Goal: Check status: Check status

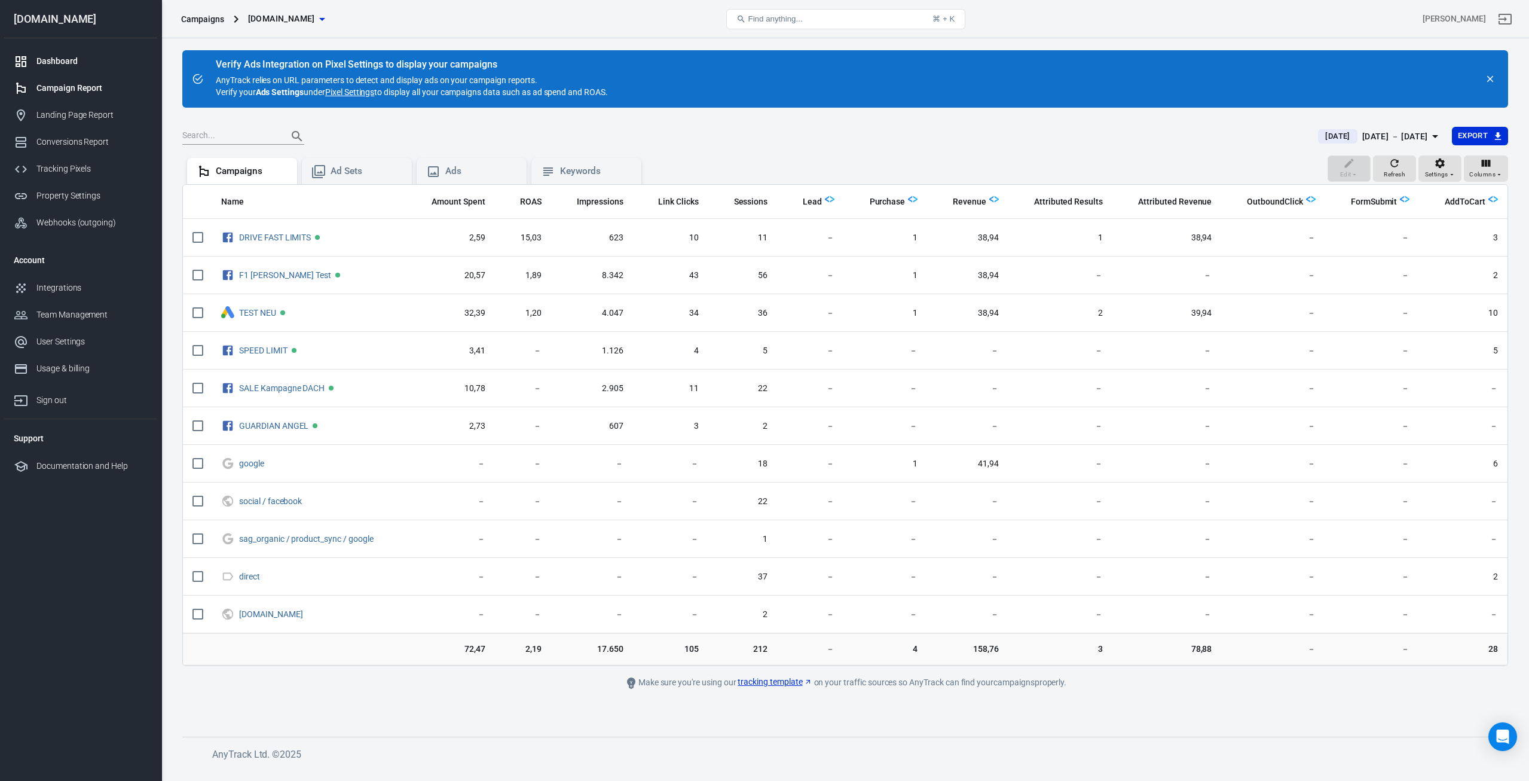
click at [72, 60] on div "Dashboard" at bounding box center [91, 61] width 111 height 13
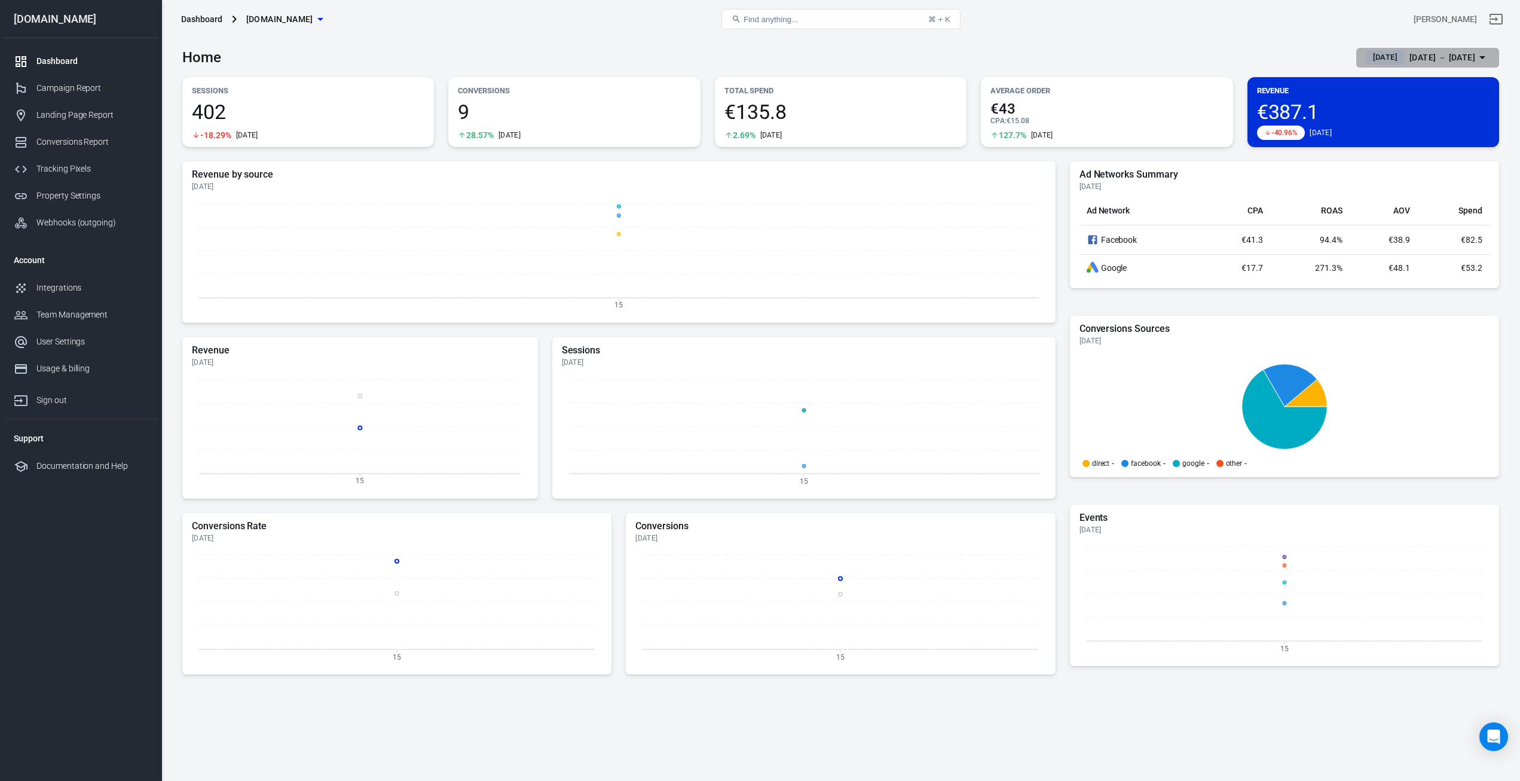
click at [1369, 59] on span "[DATE]" at bounding box center [1386, 57] width 34 height 12
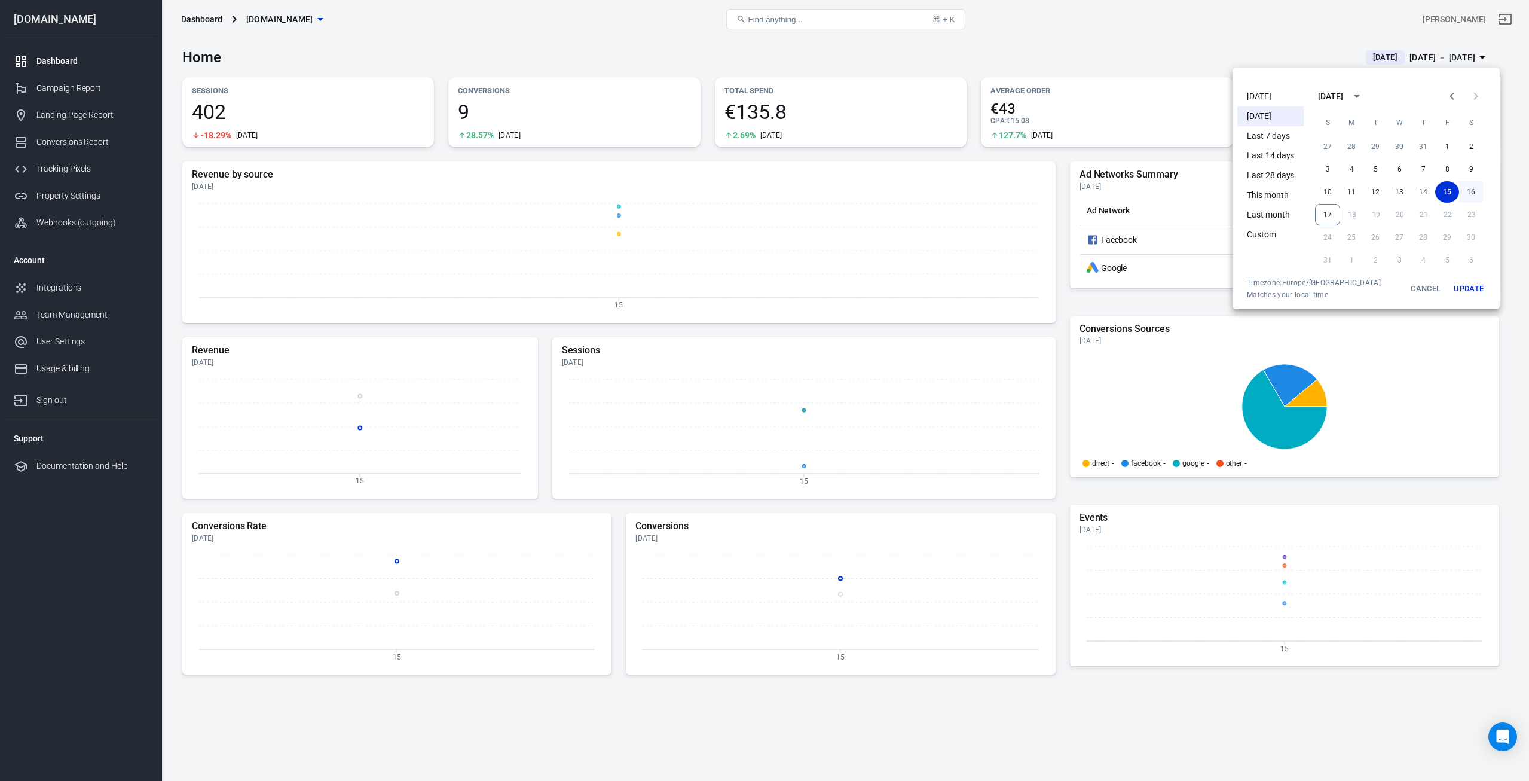
click at [1465, 188] on button "16" at bounding box center [1471, 192] width 24 height 22
click at [1468, 288] on button "Update" at bounding box center [1469, 289] width 38 height 22
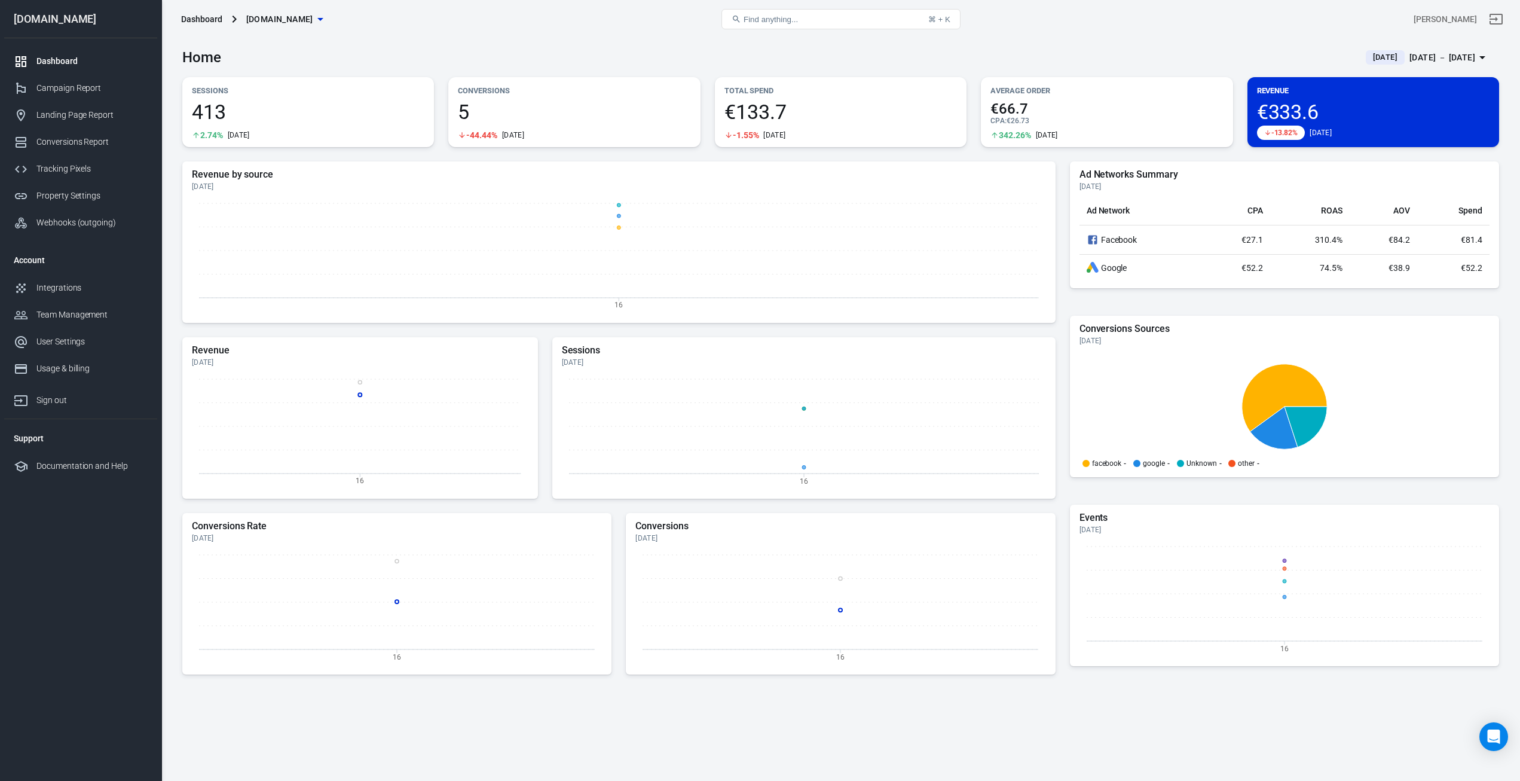
click at [1369, 56] on span "[DATE]" at bounding box center [1386, 57] width 34 height 12
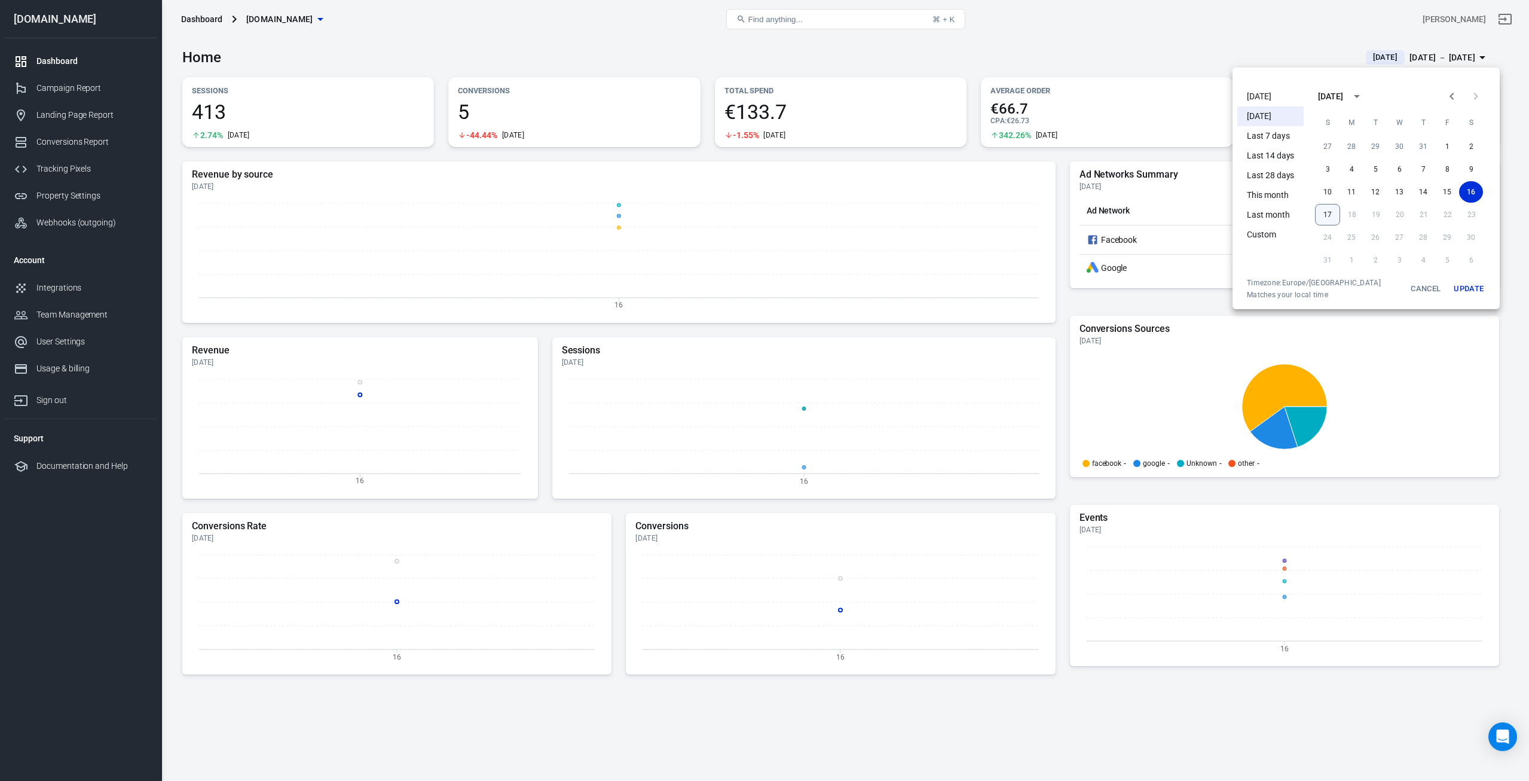
click at [1331, 209] on button "17" at bounding box center [1327, 215] width 25 height 22
click at [1481, 286] on button "Update" at bounding box center [1469, 289] width 38 height 22
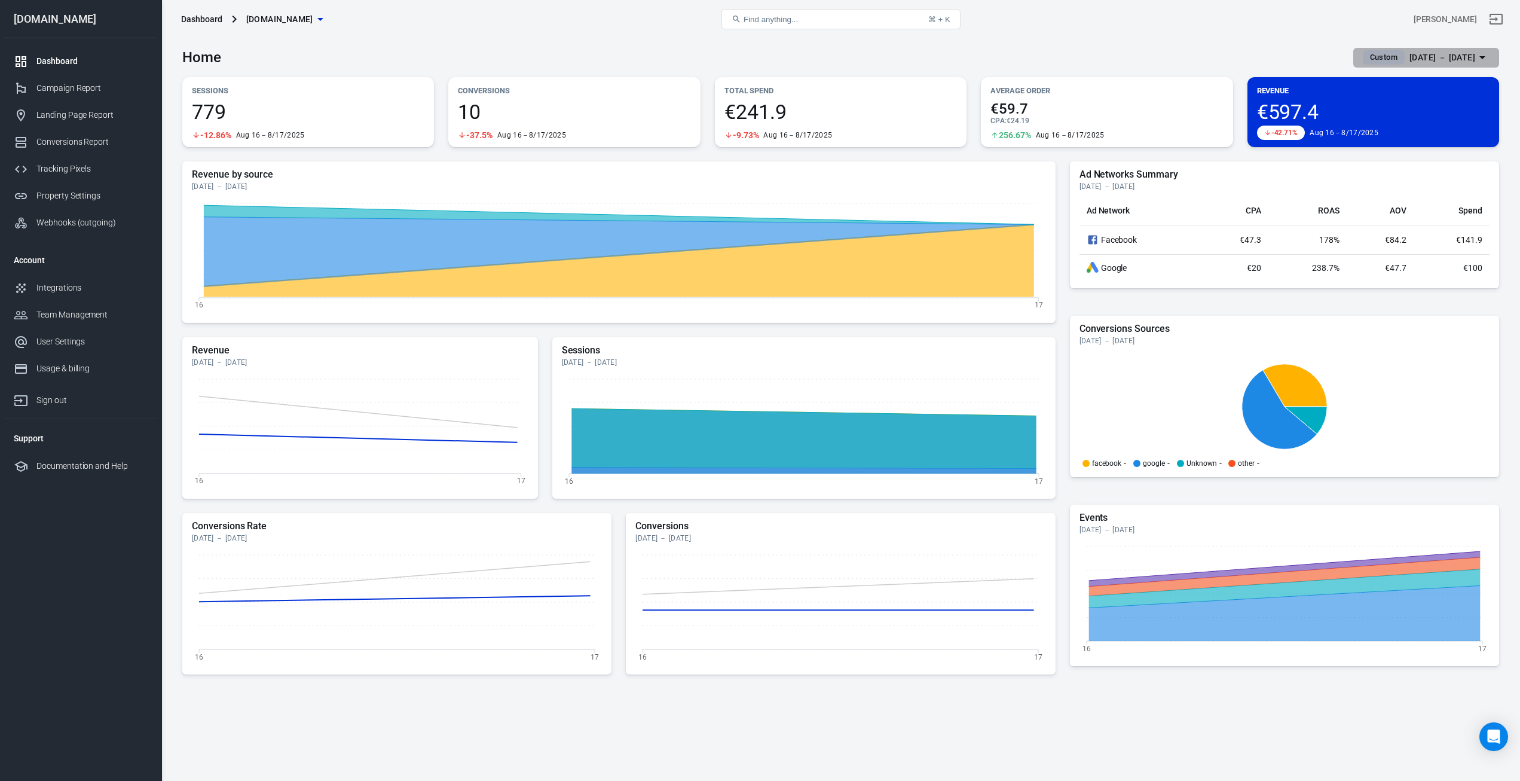
click at [1366, 53] on span "Custom" at bounding box center [1384, 57] width 37 height 12
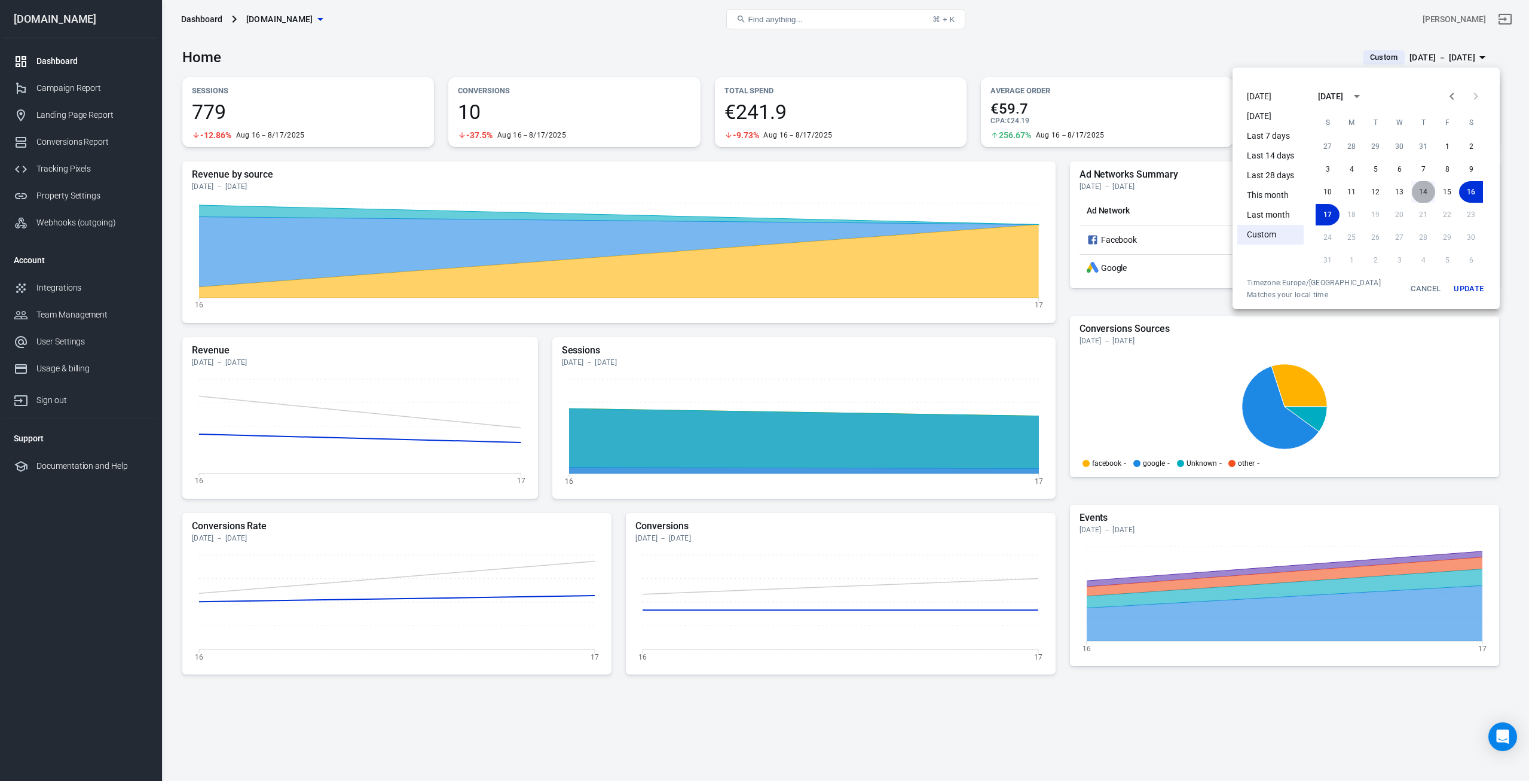
click at [1424, 193] on button "14" at bounding box center [1424, 192] width 24 height 22
click at [1467, 291] on button "Update" at bounding box center [1469, 289] width 38 height 22
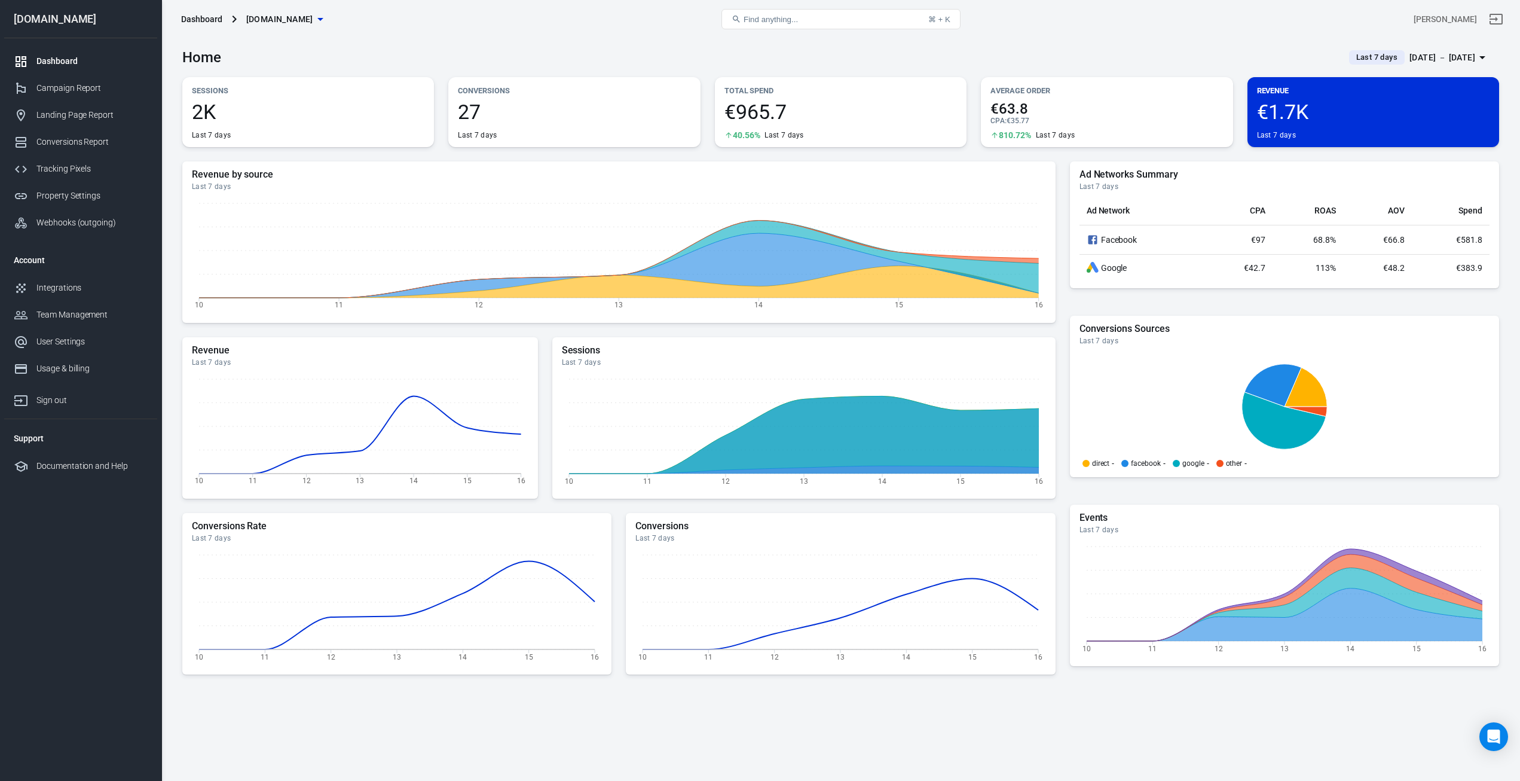
click at [1352, 54] on span "Last 7 days" at bounding box center [1377, 57] width 51 height 12
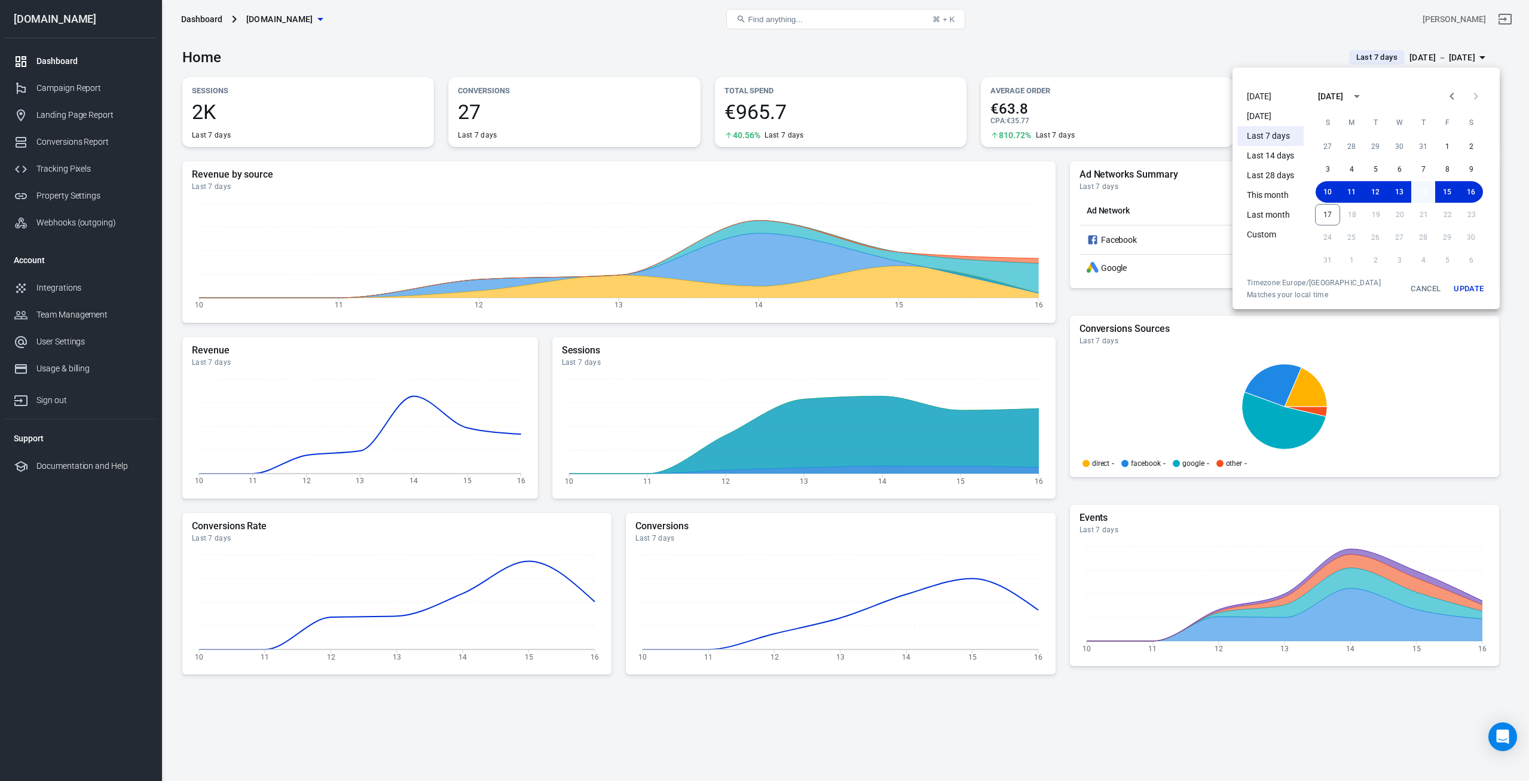
click at [1424, 191] on button "14" at bounding box center [1424, 192] width 24 height 22
click at [1324, 214] on button "17" at bounding box center [1327, 215] width 25 height 22
click at [1480, 292] on button "Update" at bounding box center [1469, 289] width 38 height 22
